Goal: Information Seeking & Learning: Learn about a topic

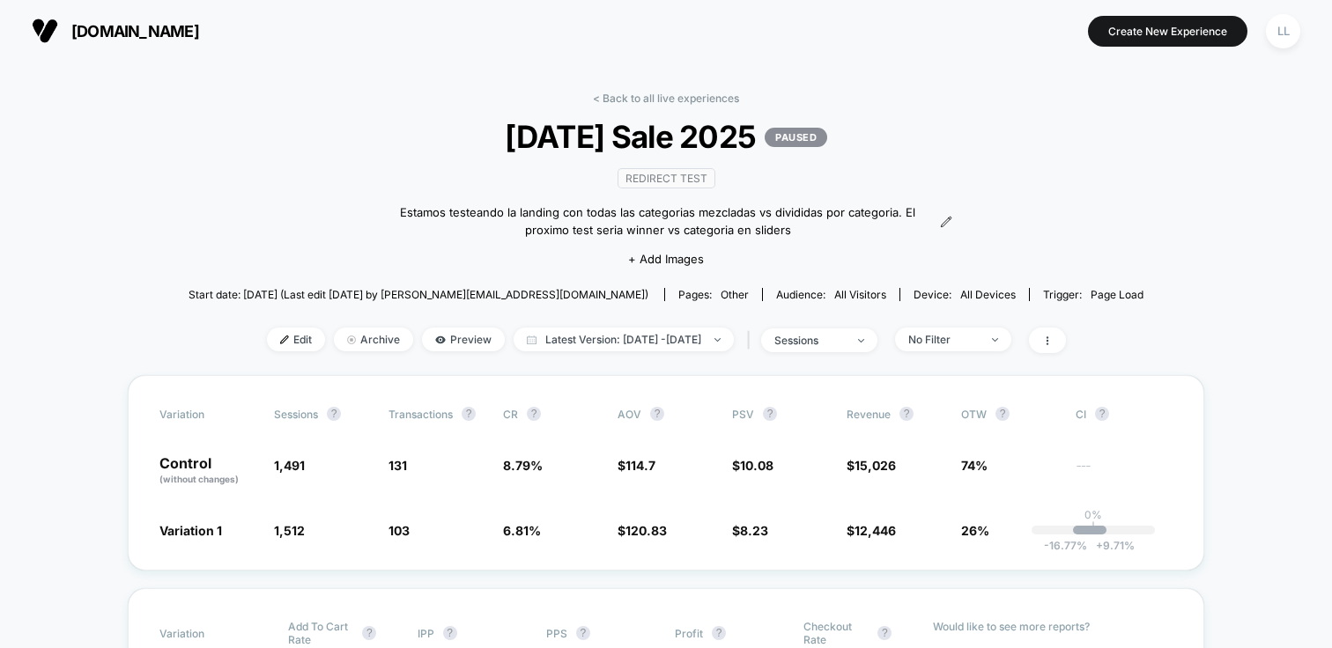
click at [199, 28] on span "[DOMAIN_NAME]" at bounding box center [135, 31] width 128 height 18
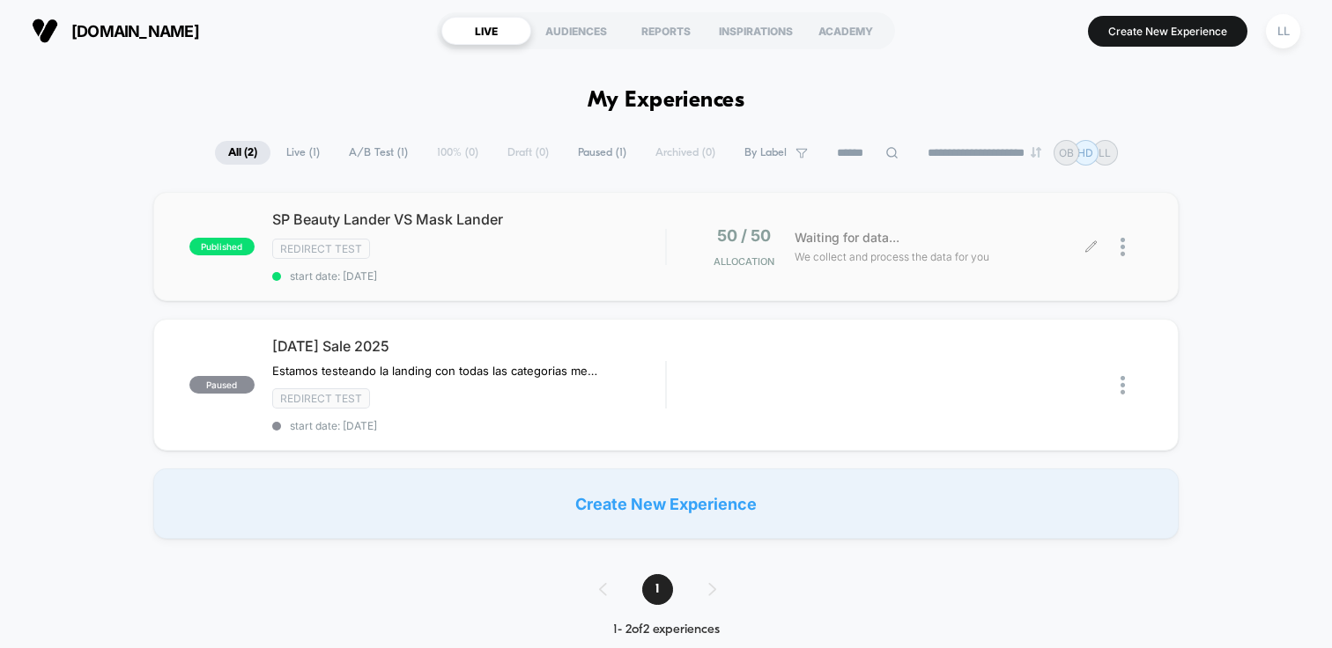
click at [945, 241] on div "Waiting for data... We collect and process the data for you" at bounding box center [939, 246] width 306 height 41
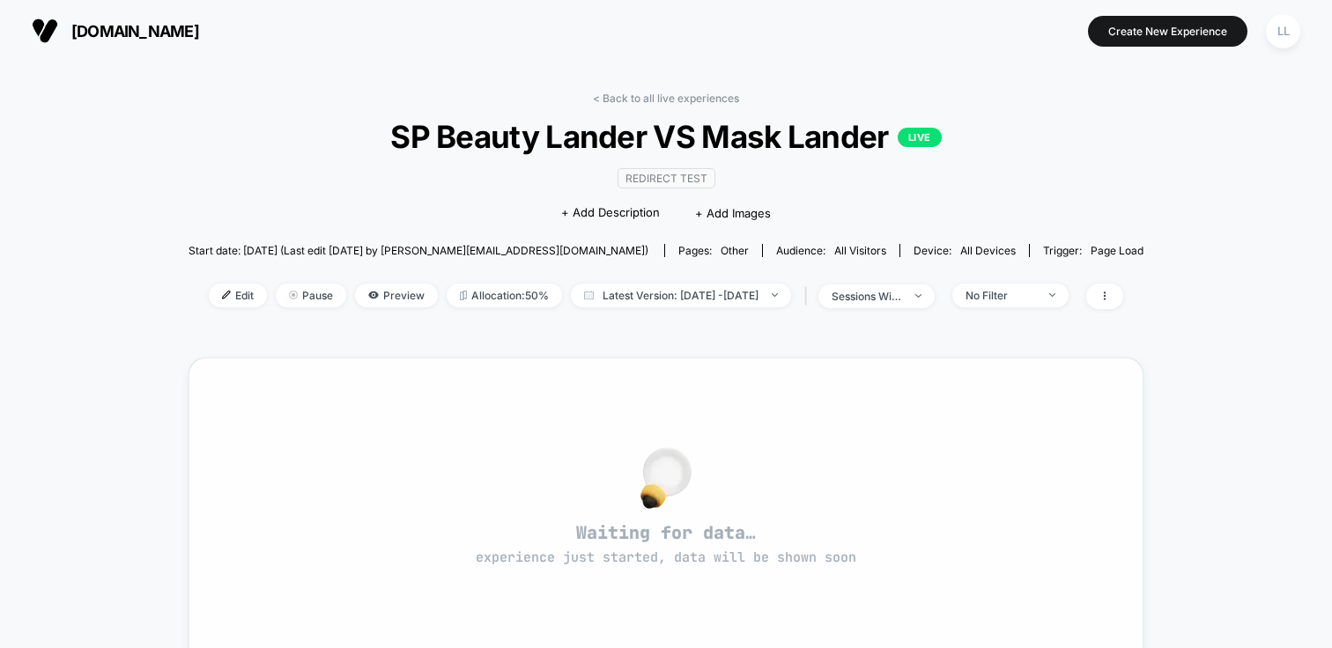
click at [801, 431] on div "Waiting for data… experience just started, data will be shown soon" at bounding box center [665, 513] width 891 height 248
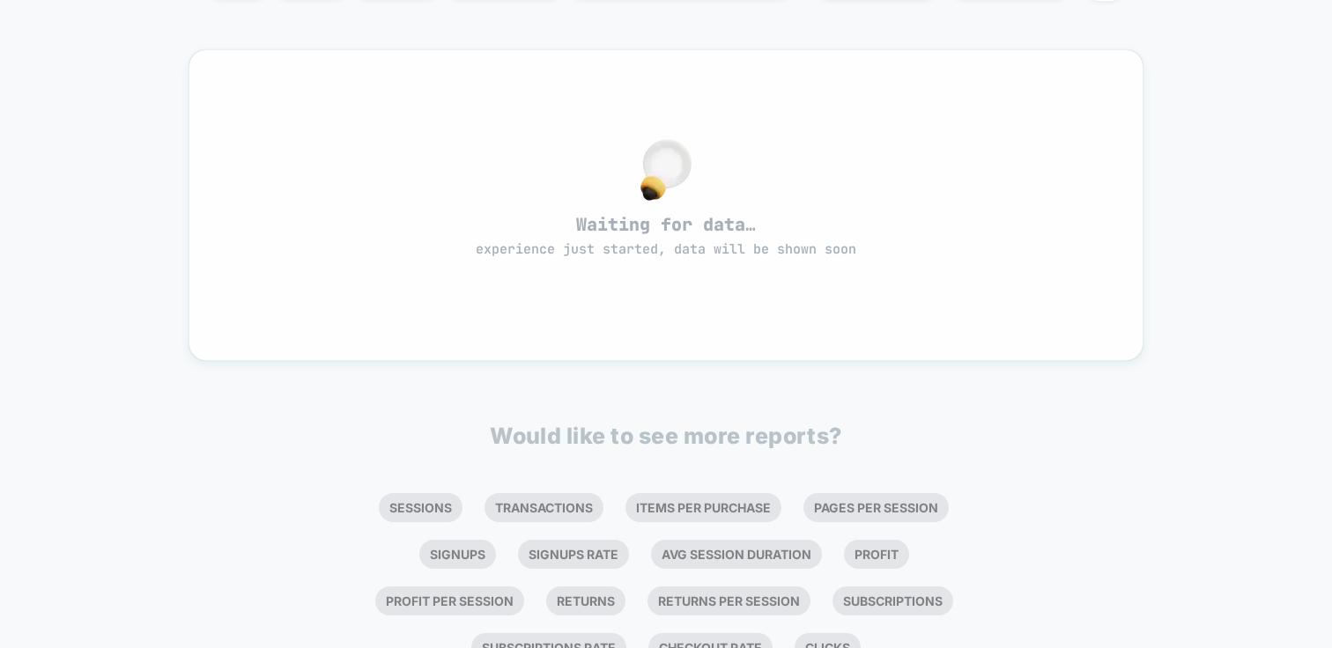
scroll to position [297, 0]
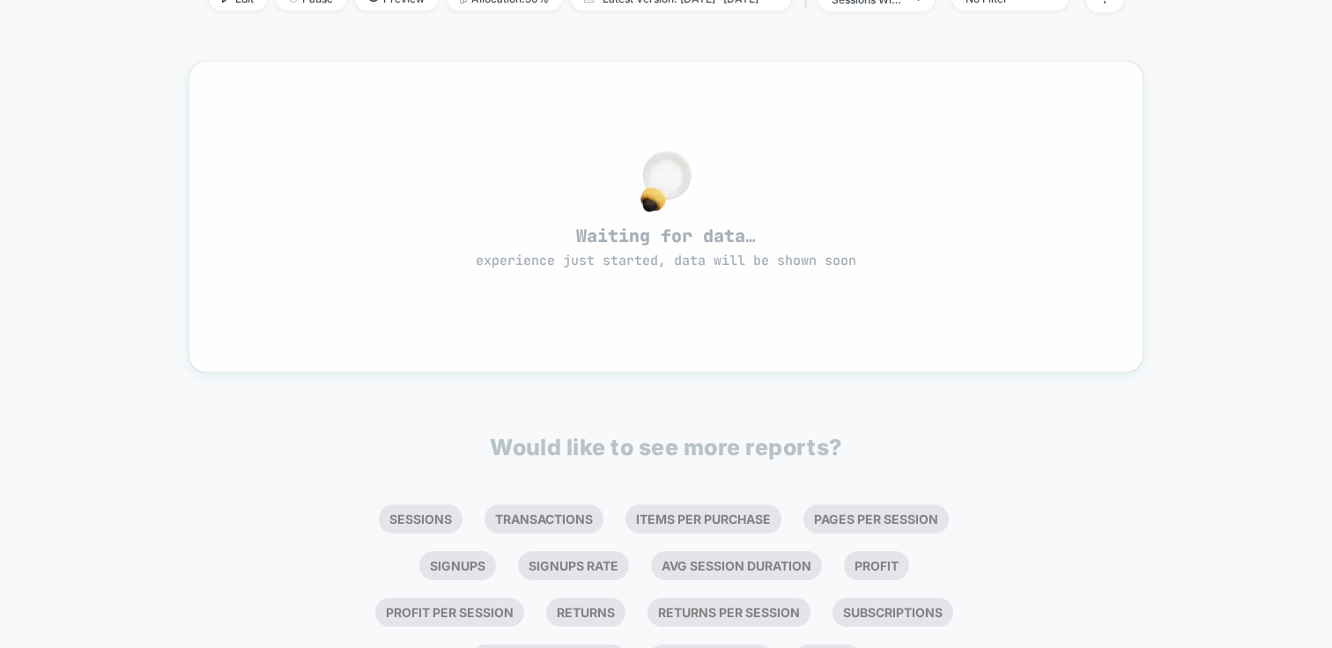
click at [602, 227] on span "Waiting for data… experience just started, data will be shown soon" at bounding box center [665, 248] width 891 height 46
click at [563, 211] on div "Waiting for data… experience just started, data will be shown soon" at bounding box center [665, 216] width 891 height 248
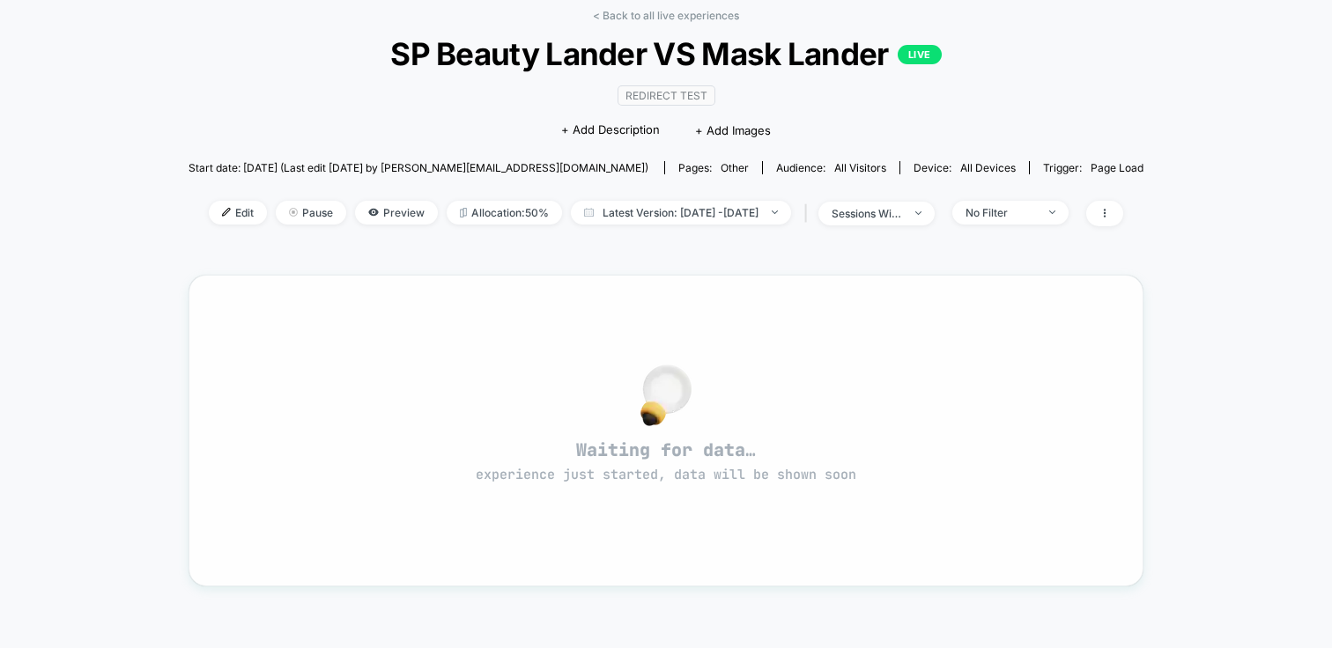
scroll to position [0, 0]
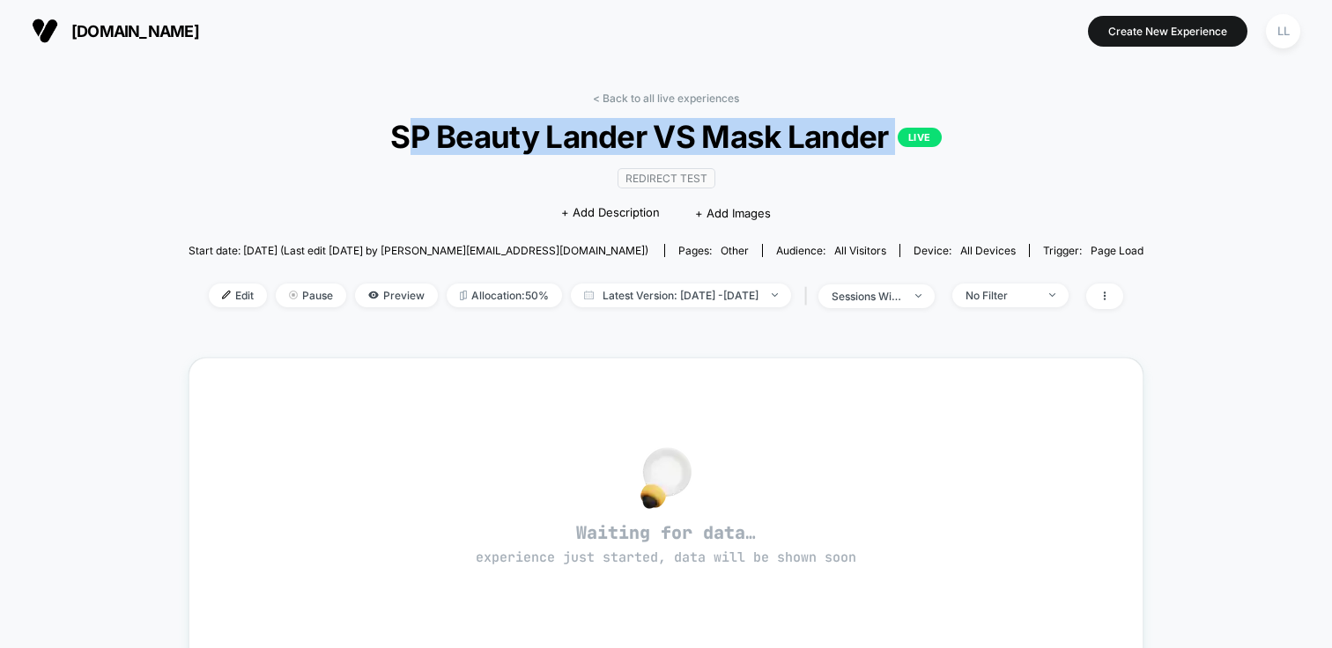
drag, startPoint x: 895, startPoint y: 144, endPoint x: 400, endPoint y: 137, distance: 495.0
click at [400, 137] on span "SP Beauty Lander VS Mask Lander LIVE" at bounding box center [665, 136] width 859 height 37
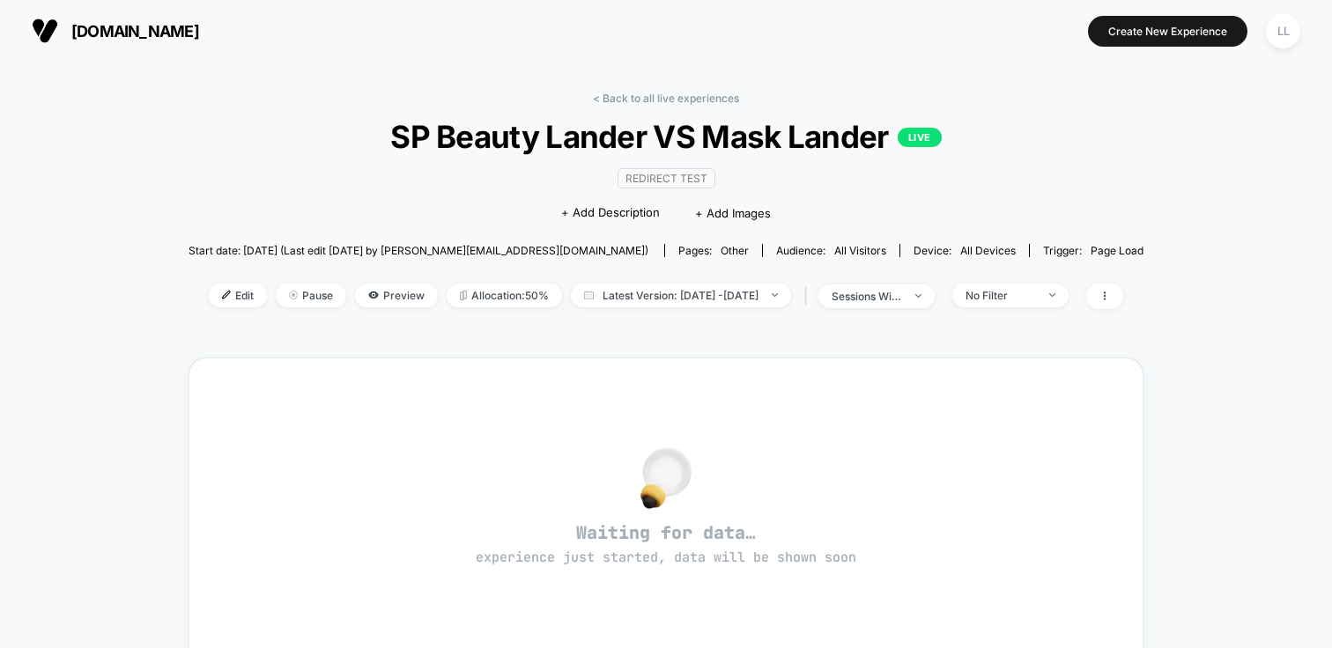
click at [385, 133] on span "SP Beauty Lander VS Mask Lander LIVE" at bounding box center [665, 136] width 859 height 37
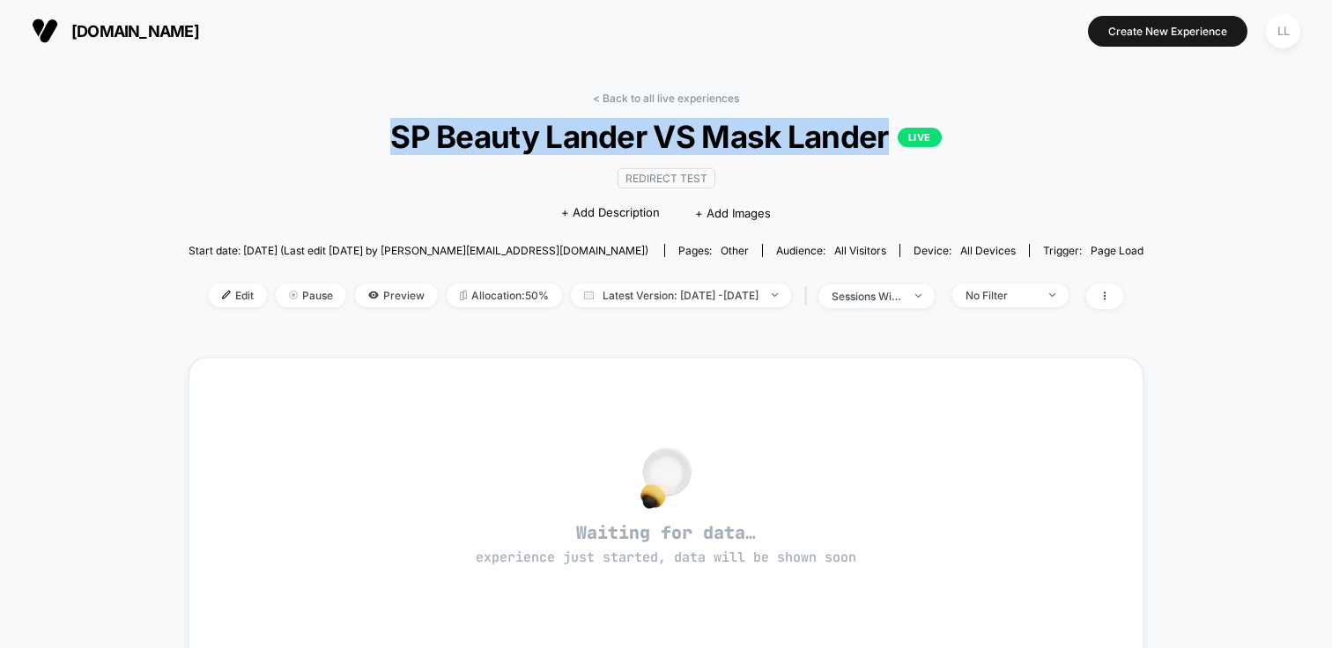
drag, startPoint x: 387, startPoint y: 132, endPoint x: 853, endPoint y: 143, distance: 466.9
click at [853, 143] on span "SP Beauty Lander VS Mask Lander LIVE" at bounding box center [665, 136] width 859 height 37
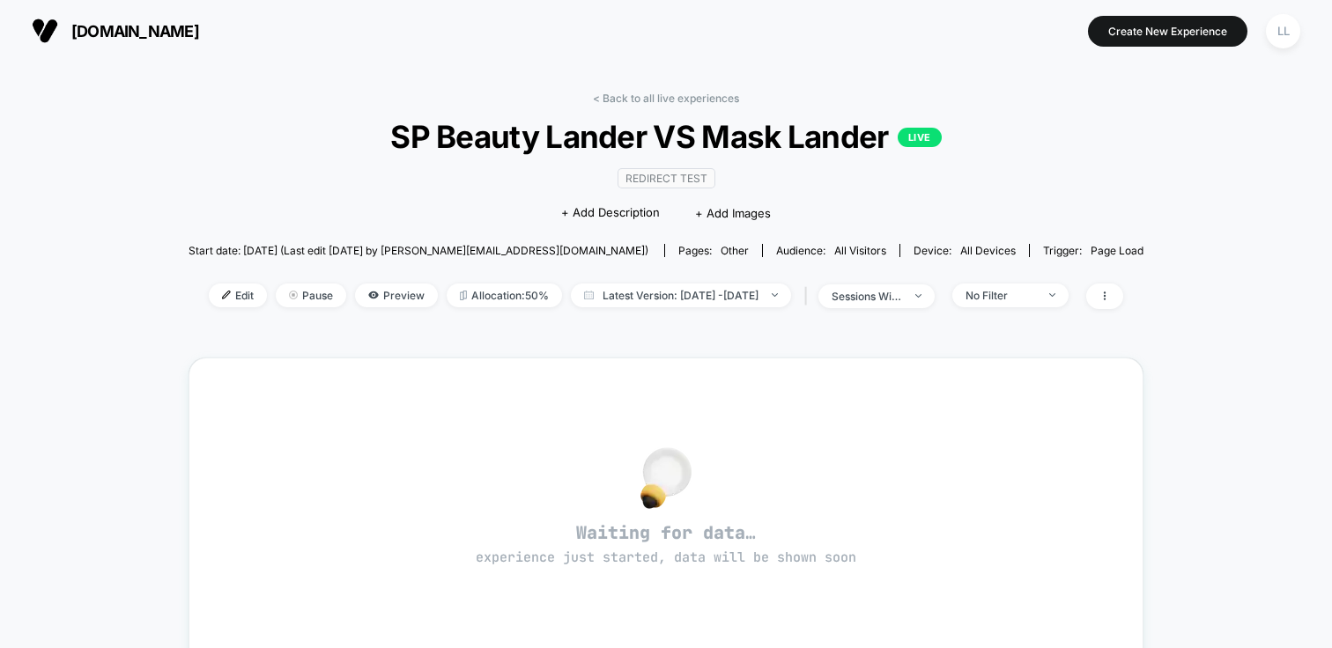
click at [897, 217] on div "Redirect Test Click to edit experience details + Add Description + Add Images" at bounding box center [666, 195] width 572 height 80
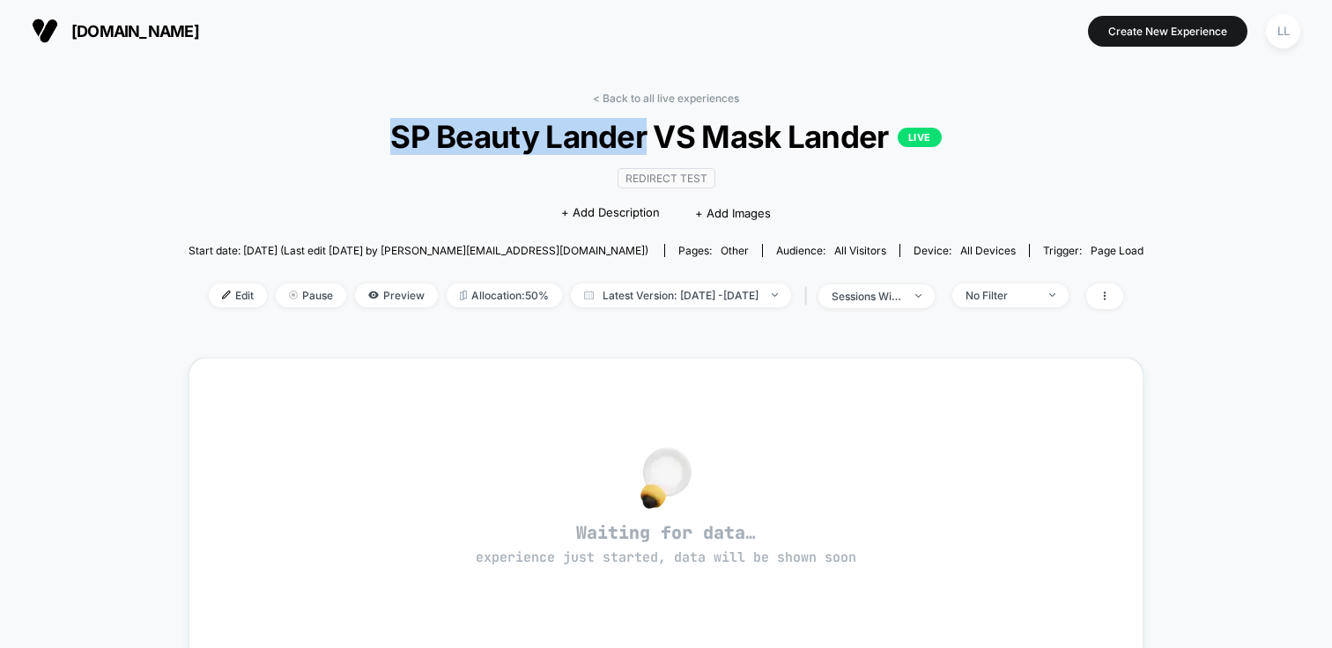
drag, startPoint x: 641, startPoint y: 140, endPoint x: 387, endPoint y: 122, distance: 255.1
click at [387, 122] on span "SP Beauty Lander VS Mask Lander LIVE" at bounding box center [665, 136] width 859 height 37
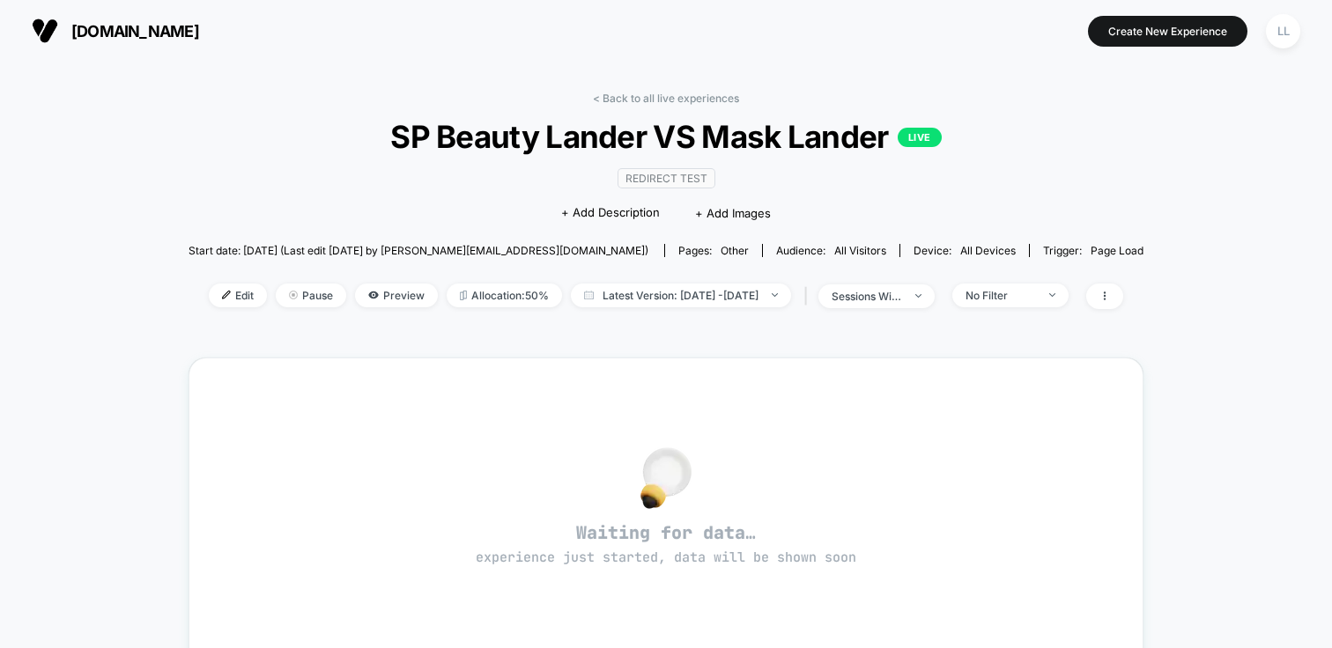
click at [329, 178] on div "< Back to all live experiences SP Beauty Lander VS Mask Lander LIVE Redirect Te…" at bounding box center [665, 212] width 955 height 240
drag, startPoint x: 711, startPoint y: 131, endPoint x: 900, endPoint y: 137, distance: 189.5
click at [900, 137] on span "SP Beauty Lander VS Mask Lander LIVE" at bounding box center [665, 136] width 859 height 37
click at [907, 194] on div "Redirect Test Click to edit experience details + Add Description + Add Images" at bounding box center [666, 195] width 572 height 80
click at [903, 194] on div "Redirect Test Click to edit experience details + Add Description + Add Images" at bounding box center [666, 195] width 572 height 80
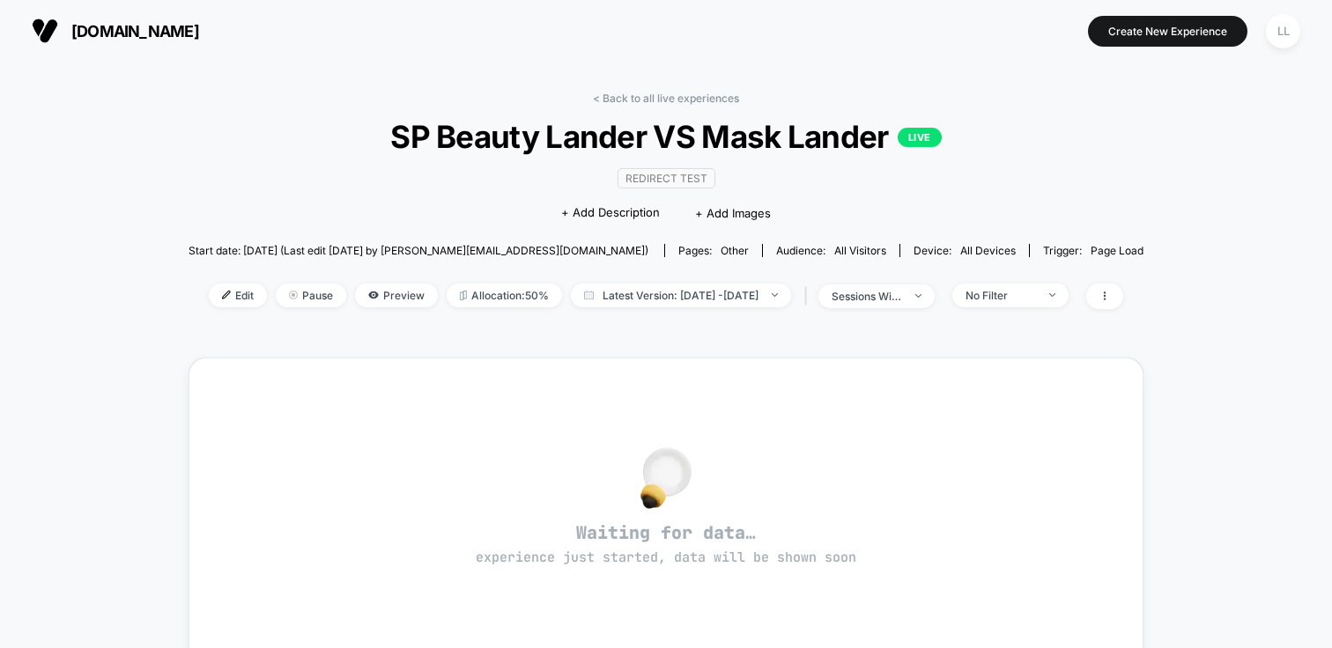
click at [582, 148] on span "SP Beauty Lander VS Mask Lander LIVE" at bounding box center [665, 136] width 859 height 37
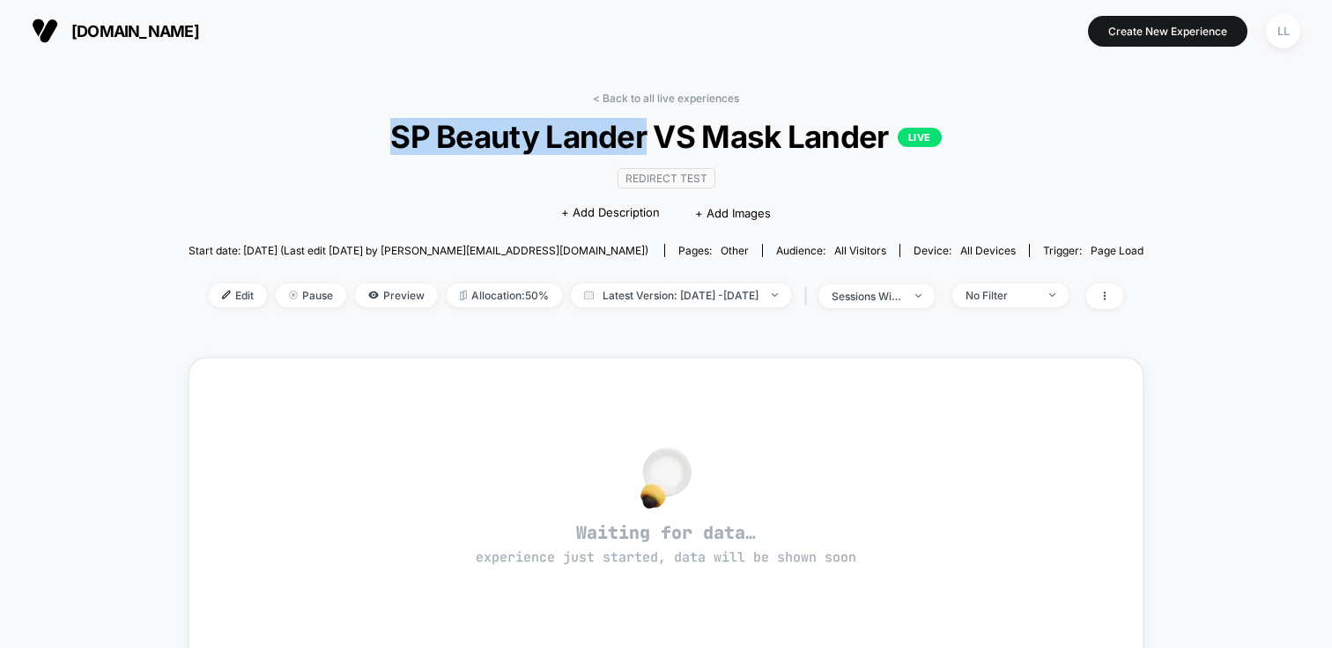
drag, startPoint x: 640, startPoint y: 141, endPoint x: 373, endPoint y: 137, distance: 267.8
click at [373, 137] on span "SP Beauty Lander VS Mask Lander LIVE" at bounding box center [665, 136] width 859 height 37
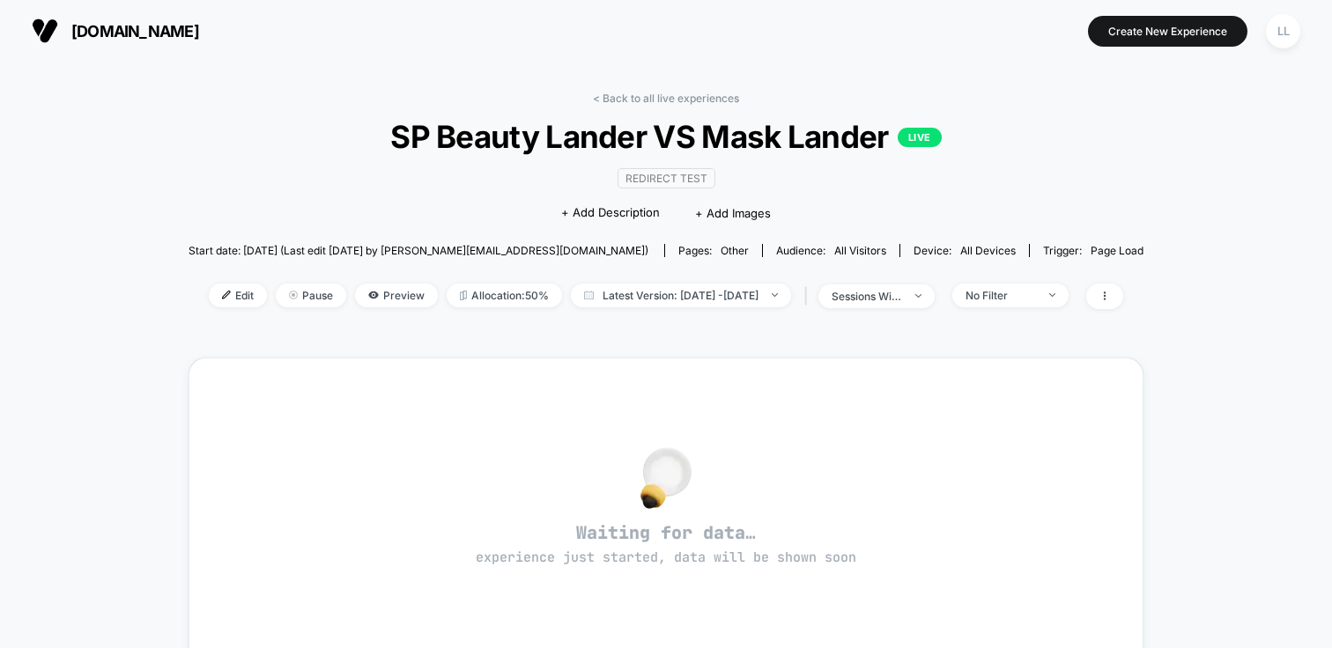
click at [1175, 202] on div "< Back to all live experiences SP Beauty Lander VS Mask Lander LIVE Redirect Te…" at bounding box center [666, 547] width 1332 height 971
click at [385, 289] on span "Preview" at bounding box center [396, 296] width 83 height 24
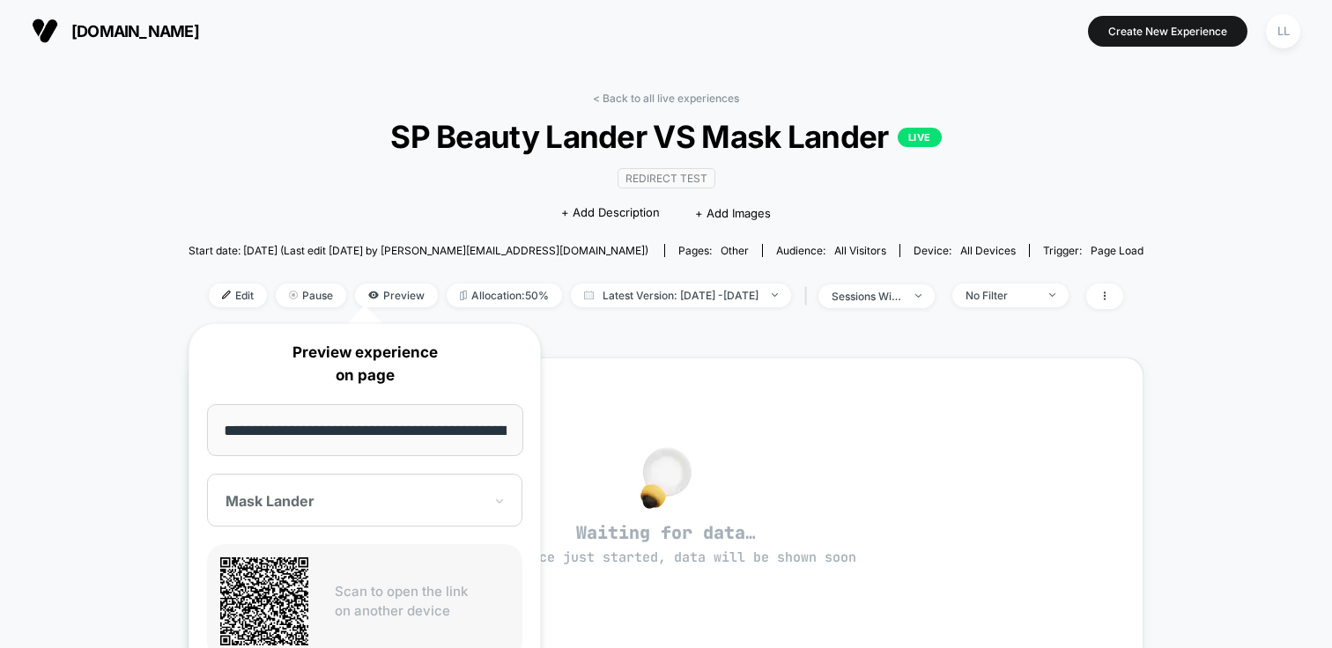
click at [394, 510] on div "Mask Lander" at bounding box center [354, 501] width 261 height 21
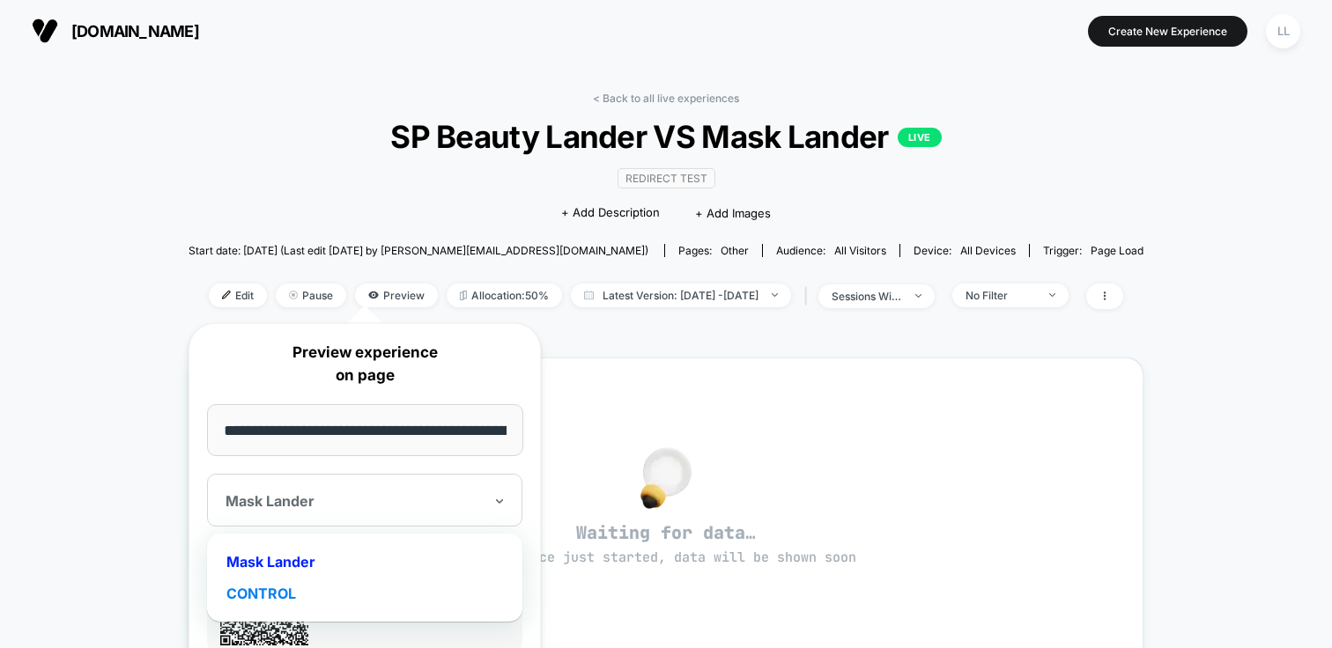
click at [322, 586] on div "CONTROL" at bounding box center [365, 594] width 298 height 32
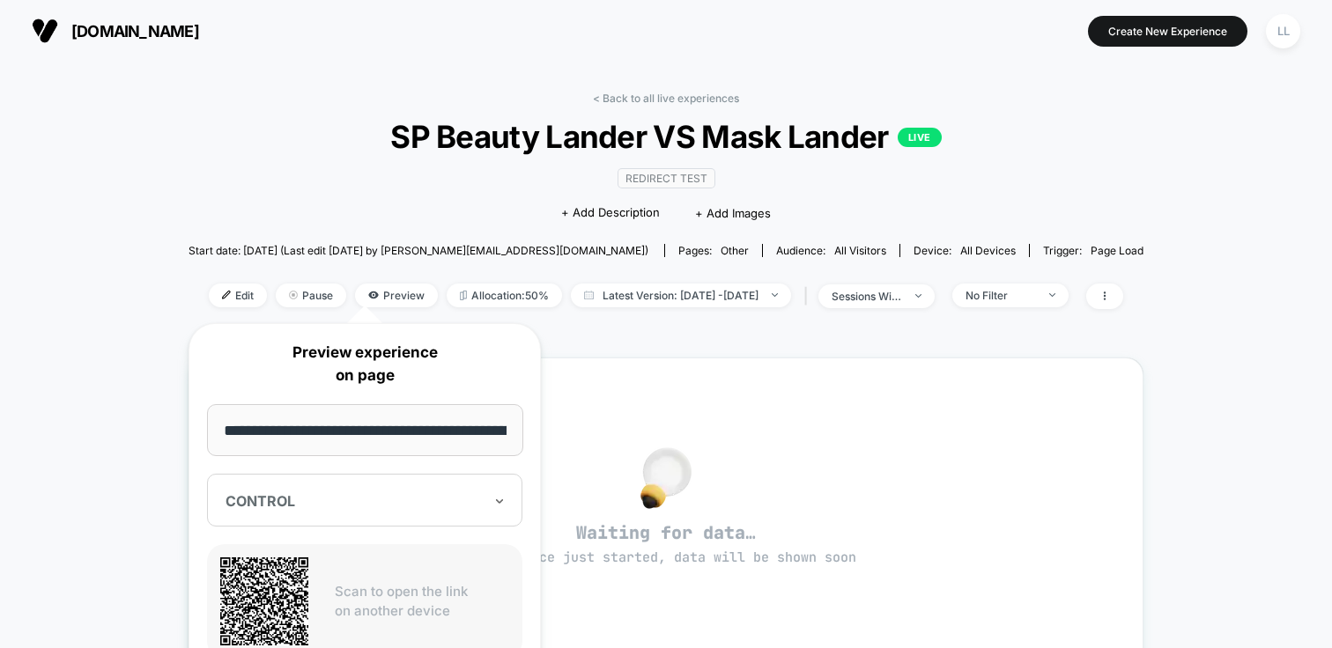
click at [352, 437] on input "**********" at bounding box center [365, 430] width 316 height 52
